Goal: Find specific page/section: Find specific page/section

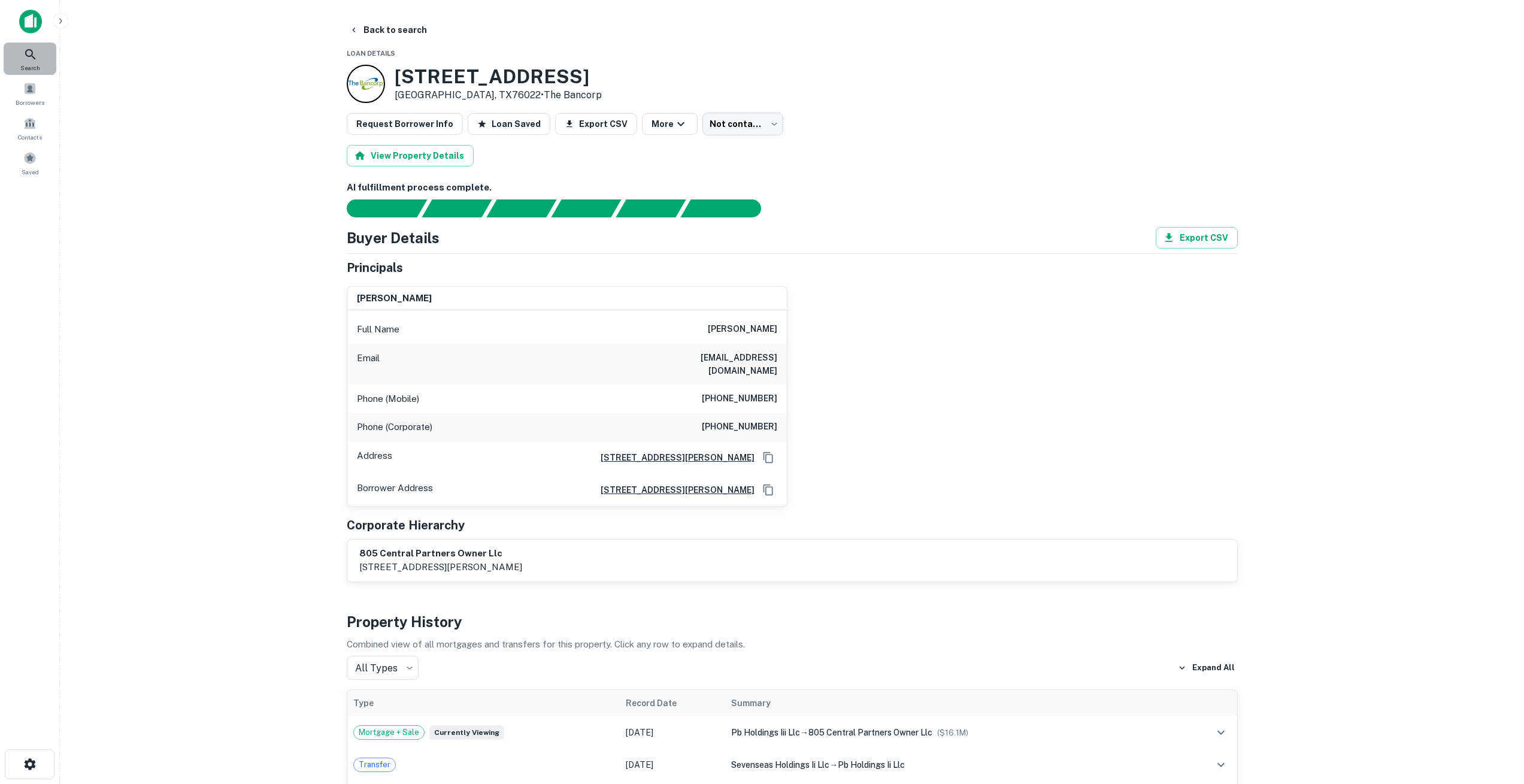
click at [36, 64] on span "Search" at bounding box center [29, 67] width 19 height 9
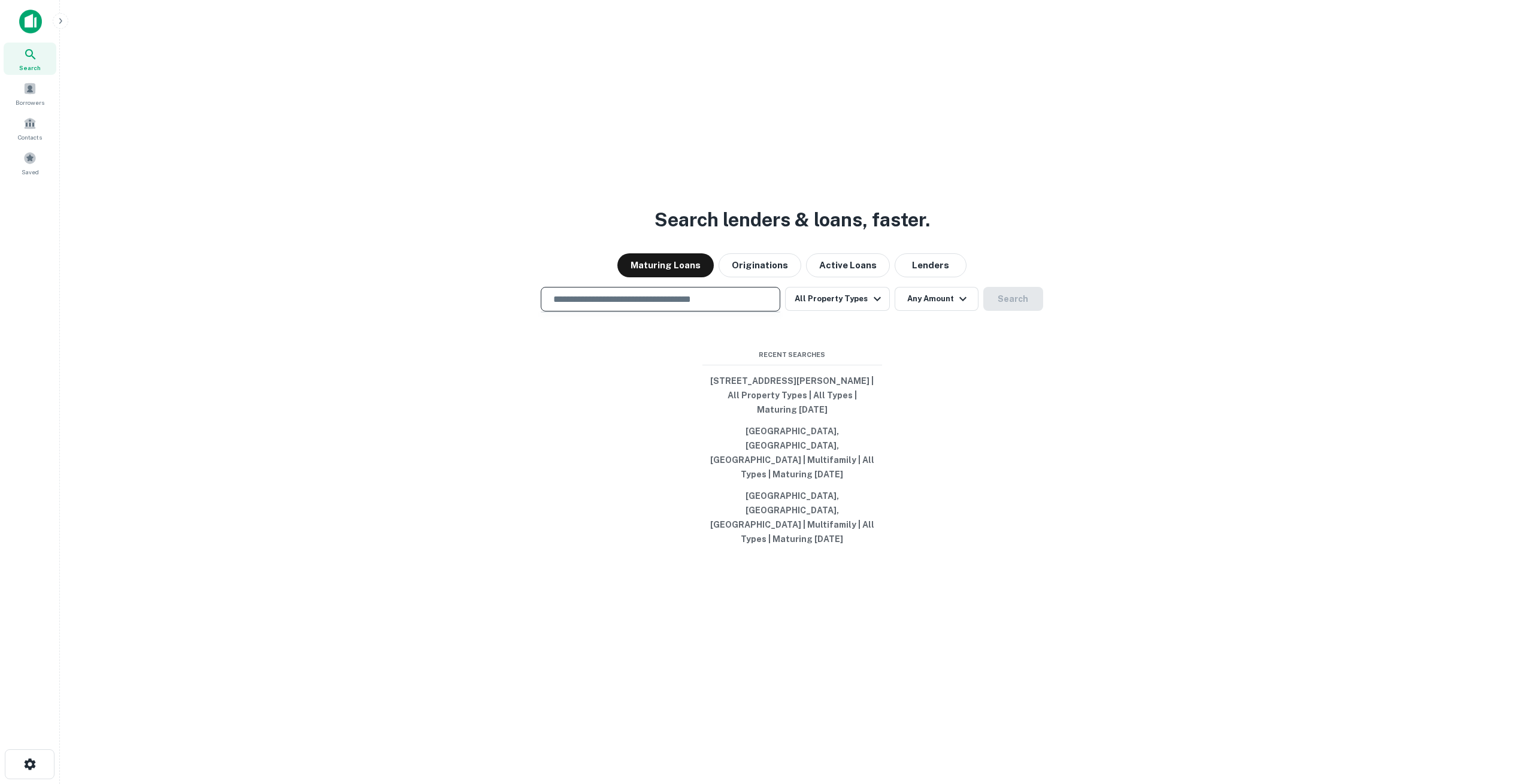
click at [627, 306] on input "text" at bounding box center [660, 299] width 229 height 14
paste input "**********"
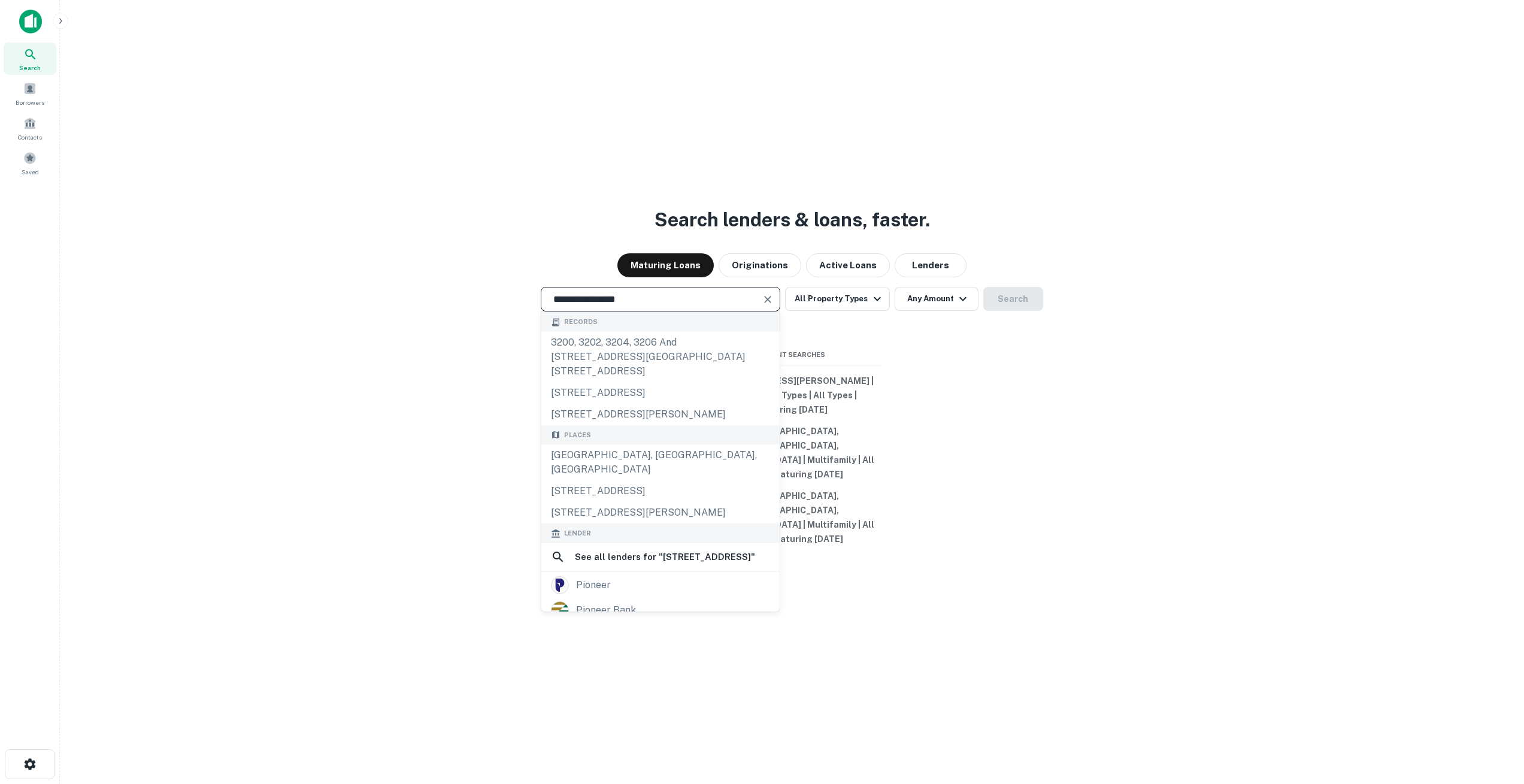
type input "**********"
